Goal: Task Accomplishment & Management: Use online tool/utility

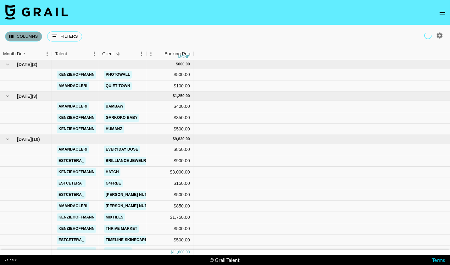
click at [22, 35] on button "Columns" at bounding box center [23, 36] width 37 height 10
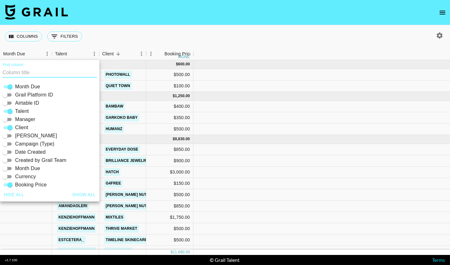
click at [85, 194] on button "Show all" at bounding box center [84, 195] width 29 height 12
checkbox input "true"
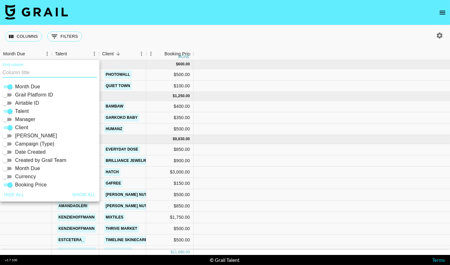
checkbox input "true"
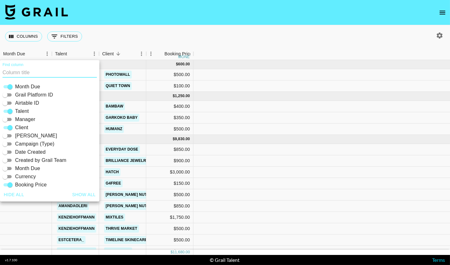
checkbox input "true"
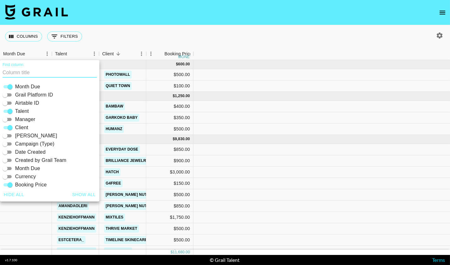
checkbox input "true"
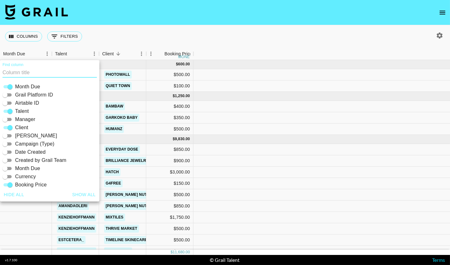
checkbox input "true"
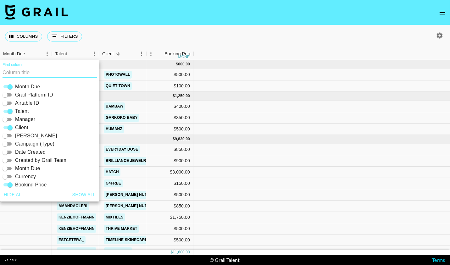
checkbox input "true"
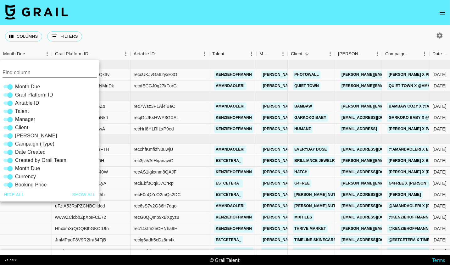
click at [204, 38] on div "Columns 0 Filters + Booking" at bounding box center [225, 36] width 450 height 23
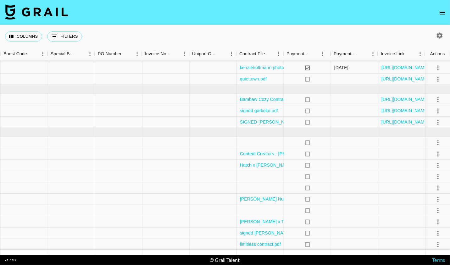
scroll to position [7, 884]
click at [437, 141] on icon "select merge strategy" at bounding box center [438, 143] width 8 height 8
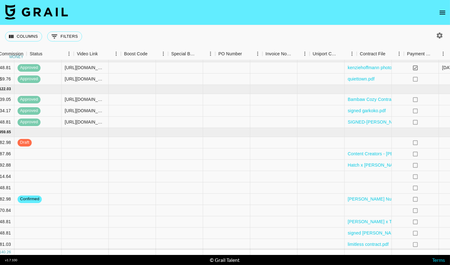
scroll to position [7, 780]
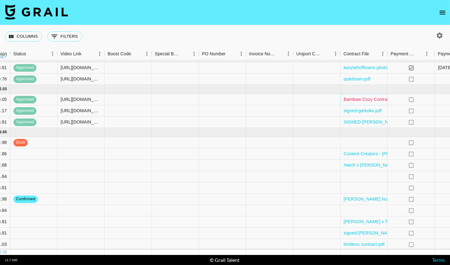
click at [370, 97] on link "Bambaw Cozy Contract-sgned (1).pdf" at bounding box center [381, 99] width 75 height 6
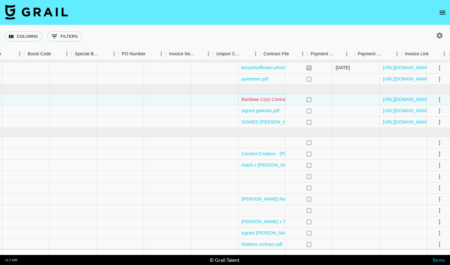
scroll to position [7, 884]
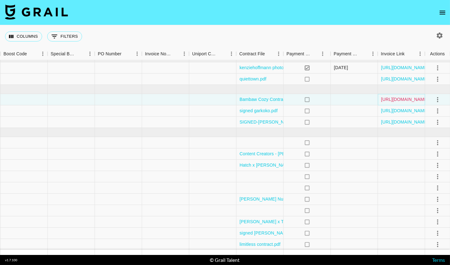
click at [393, 98] on link "[URL][DOMAIN_NAME]" at bounding box center [404, 99] width 47 height 6
click at [391, 111] on link "[URL][DOMAIN_NAME]" at bounding box center [404, 111] width 47 height 6
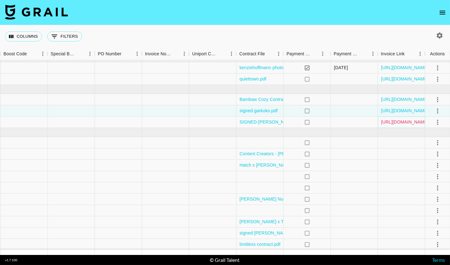
click at [395, 123] on link "[URL][DOMAIN_NAME]" at bounding box center [404, 122] width 47 height 6
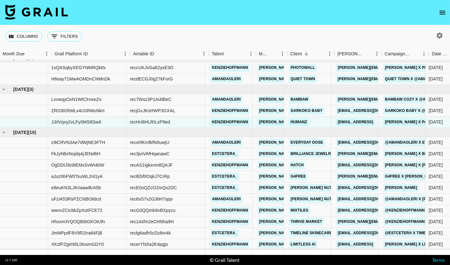
scroll to position [7, 0]
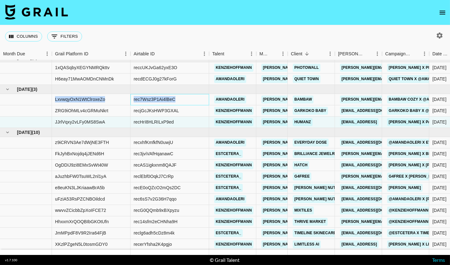
drag, startPoint x: 182, startPoint y: 97, endPoint x: 53, endPoint y: 100, distance: 128.9
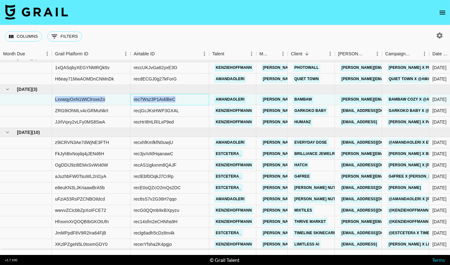
copy div "LxvwqyOxN1WtClroxeZo rec7Wsz3P1Ai4lBeC"
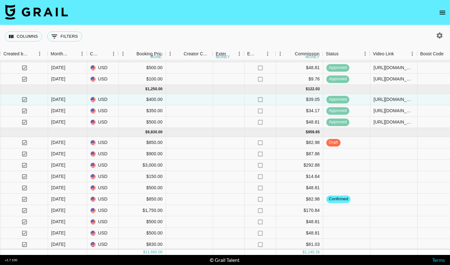
scroll to position [7, 468]
